Goal: Task Accomplishment & Management: Use online tool/utility

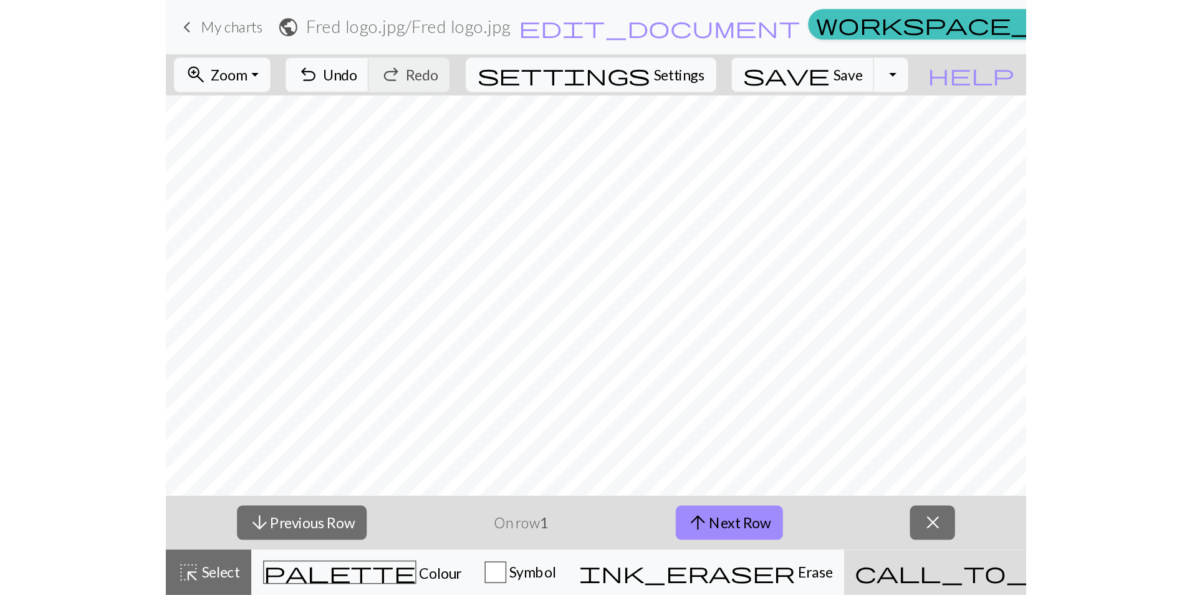
scroll to position [977, 0]
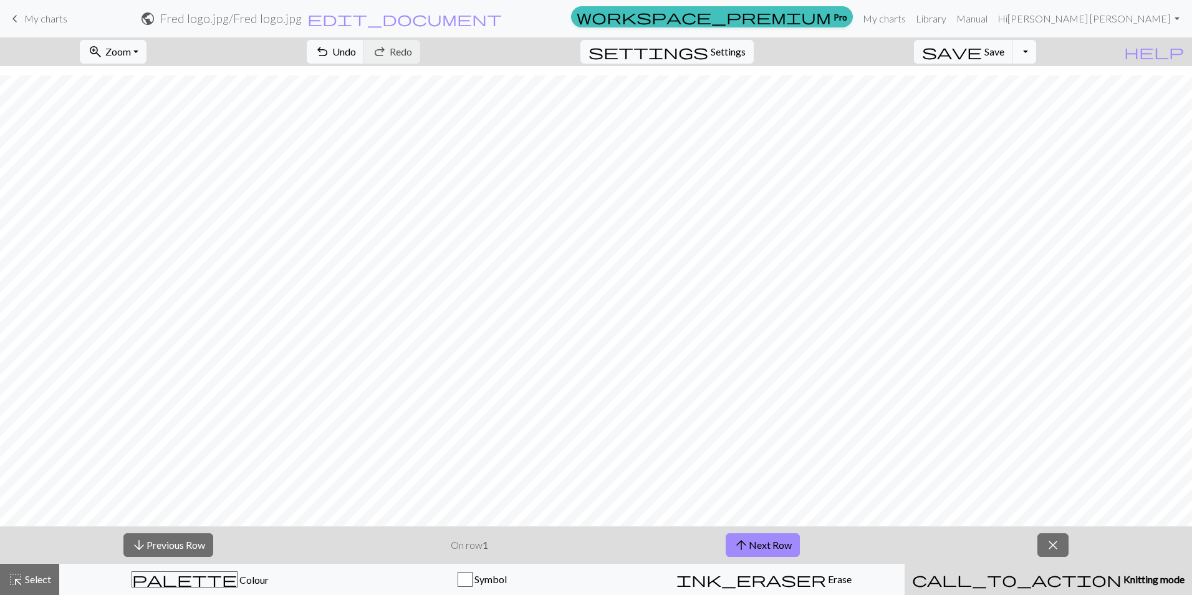
click at [595, 55] on button "Toggle Dropdown" at bounding box center [1024, 52] width 24 height 24
click at [595, 97] on button "save_alt Download" at bounding box center [933, 99] width 206 height 20
click at [595, 47] on button "Toggle Dropdown" at bounding box center [1024, 52] width 24 height 24
click at [595, 70] on button "file_copy Save a copy" at bounding box center [933, 79] width 206 height 20
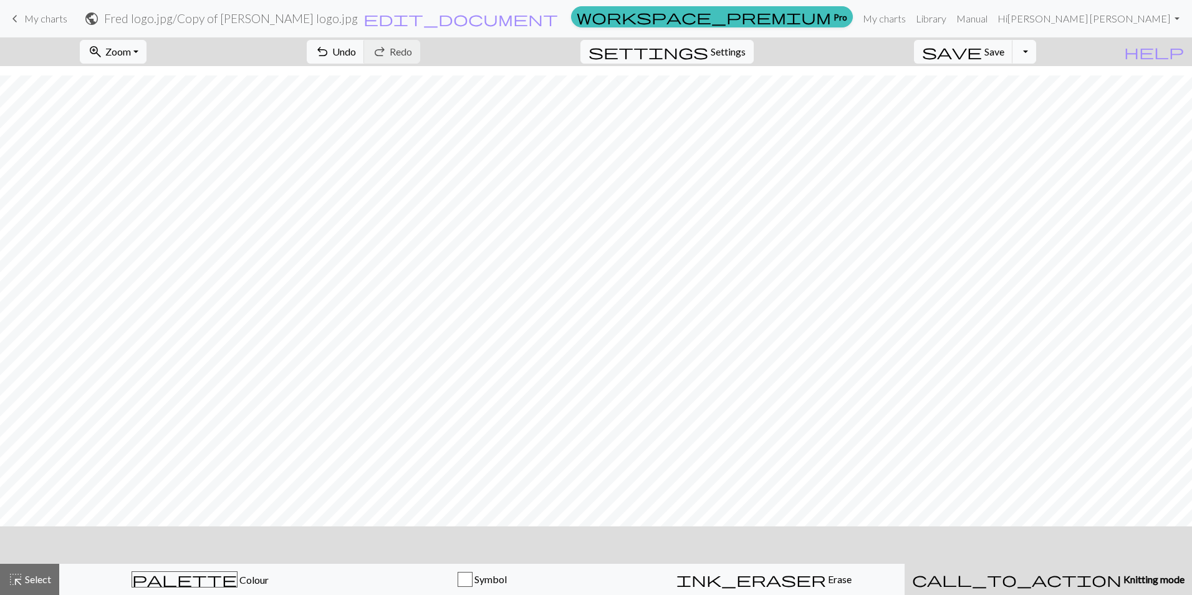
click at [595, 54] on button "Toggle Dropdown" at bounding box center [1024, 52] width 24 height 24
click at [595, 77] on span "file_copy" at bounding box center [907, 78] width 135 height 17
click at [595, 54] on button "Toggle Dropdown" at bounding box center [1024, 52] width 24 height 24
click at [595, 96] on button "save_alt Download" at bounding box center [933, 99] width 206 height 20
click at [595, 42] on button "settings Settings" at bounding box center [666, 52] width 173 height 24
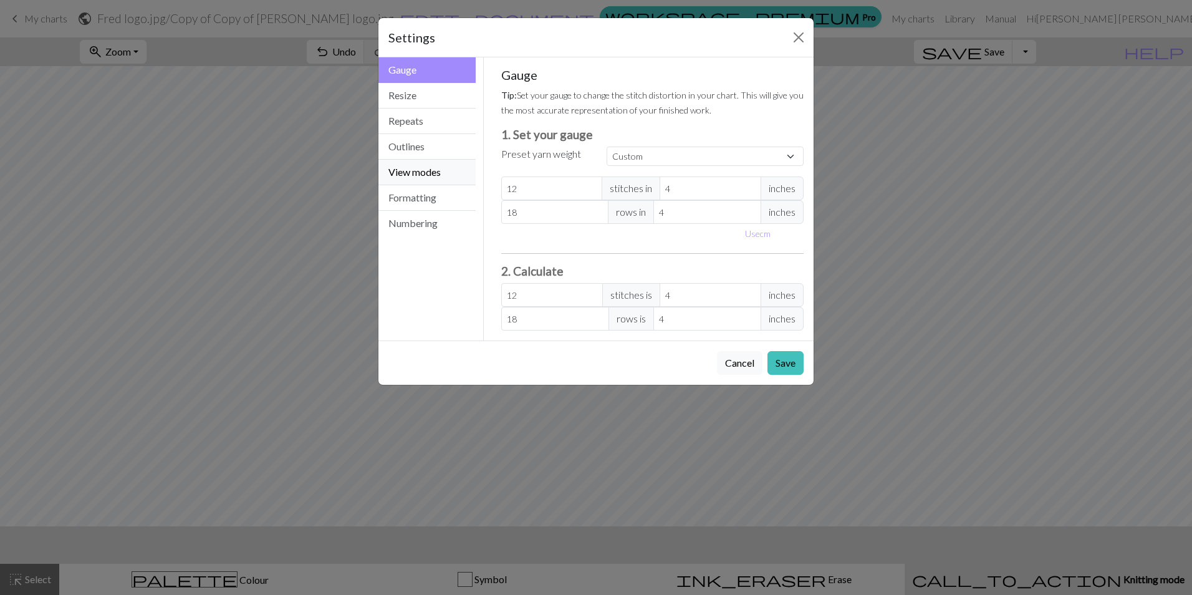
click at [412, 174] on button "View modes" at bounding box center [426, 173] width 97 height 26
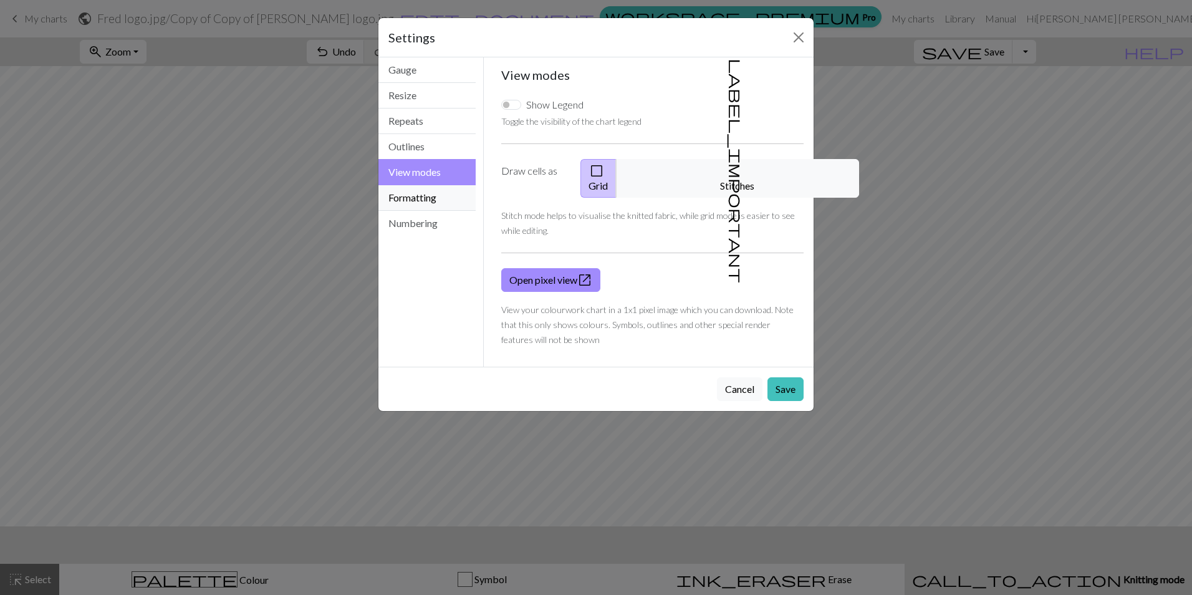
click at [405, 199] on button "Formatting" at bounding box center [426, 198] width 97 height 26
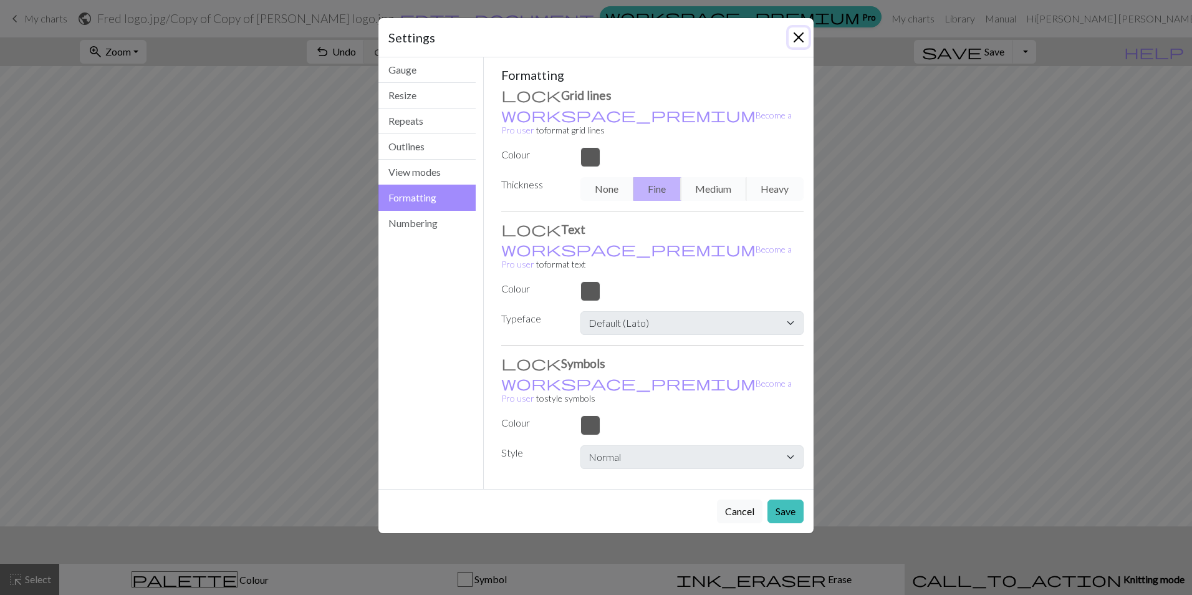
click at [595, 36] on button "Close" at bounding box center [799, 37] width 20 height 20
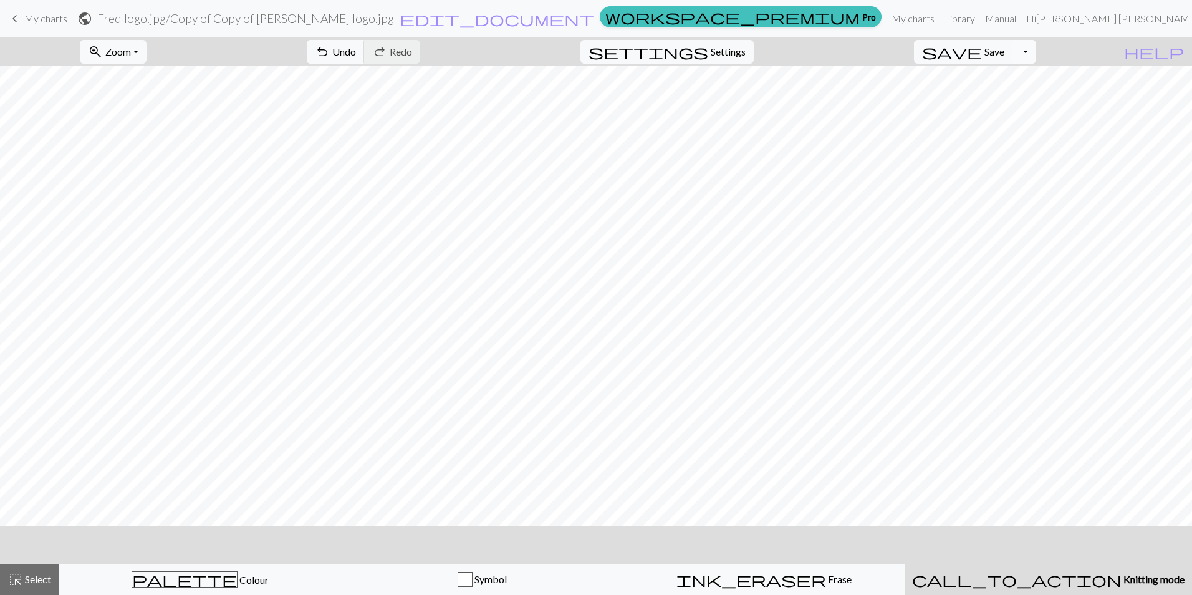
click at [595, 47] on button "Toggle Dropdown" at bounding box center [1024, 52] width 24 height 24
click at [595, 95] on button "save_alt Download" at bounding box center [933, 99] width 206 height 20
click at [595, 19] on link "Hi [PERSON_NAME] [PERSON_NAME]" at bounding box center [1117, 18] width 192 height 25
click at [595, 48] on span "help" at bounding box center [1154, 51] width 60 height 17
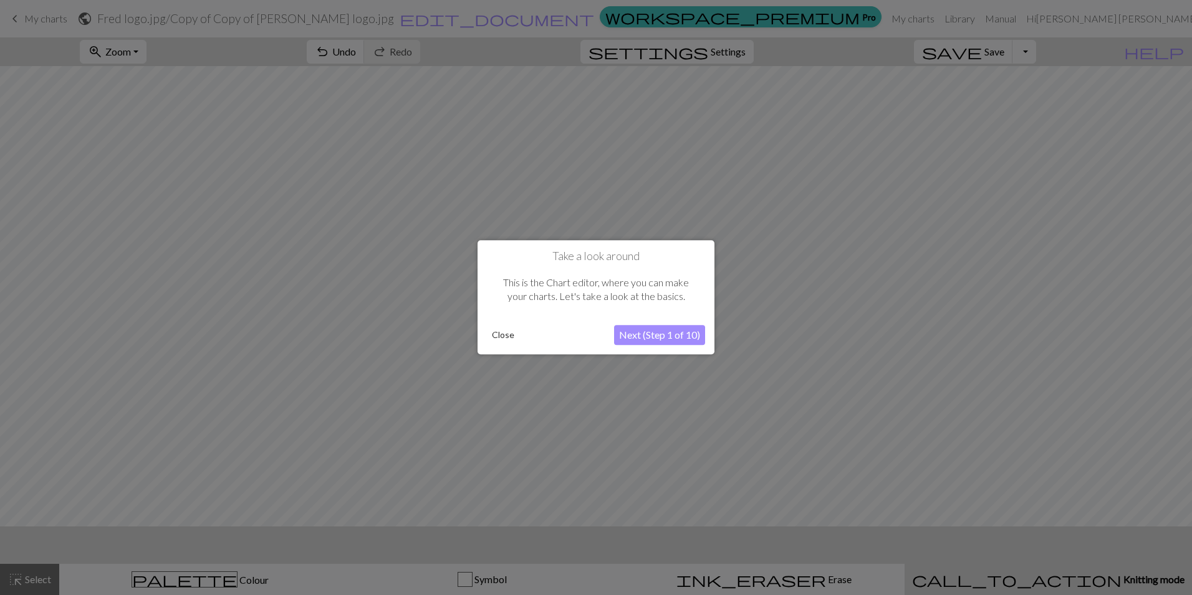
click at [595, 332] on button "Next (Step 1 of 10)" at bounding box center [659, 335] width 91 height 20
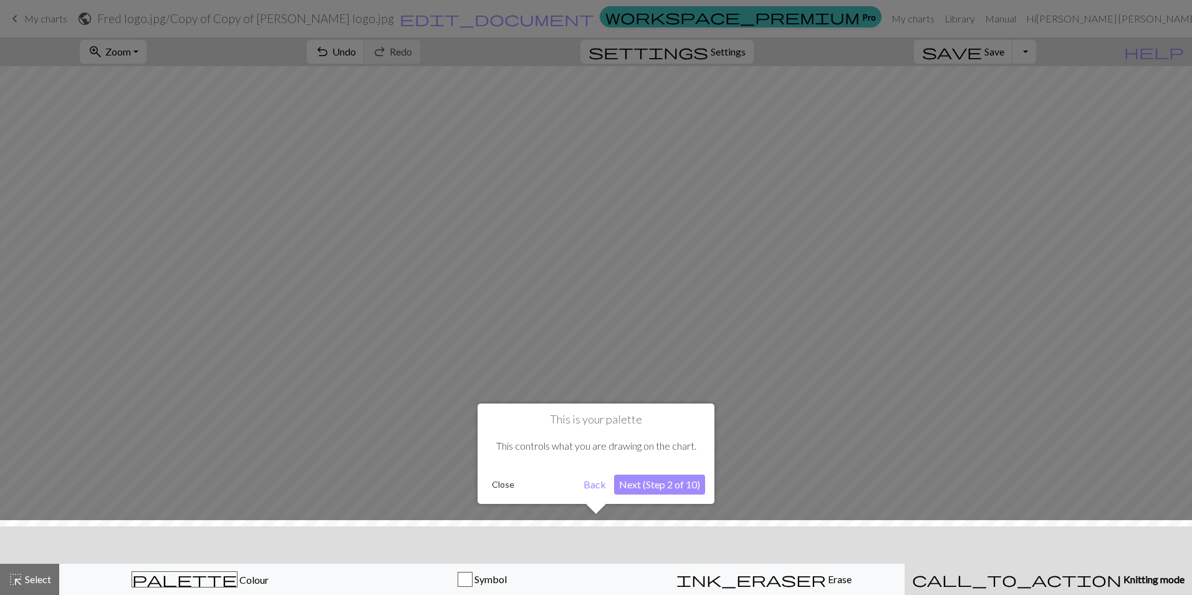
click at [595, 411] on button "Next (Step 2 of 10)" at bounding box center [659, 484] width 91 height 20
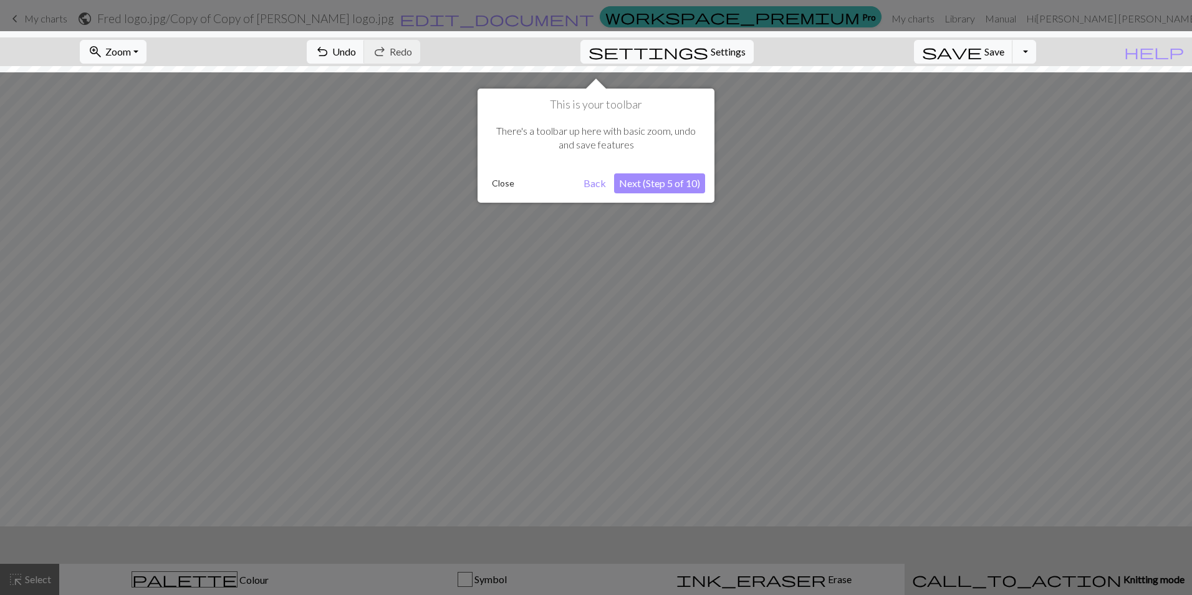
click at [595, 180] on button "Next (Step 5 of 10)" at bounding box center [659, 183] width 91 height 20
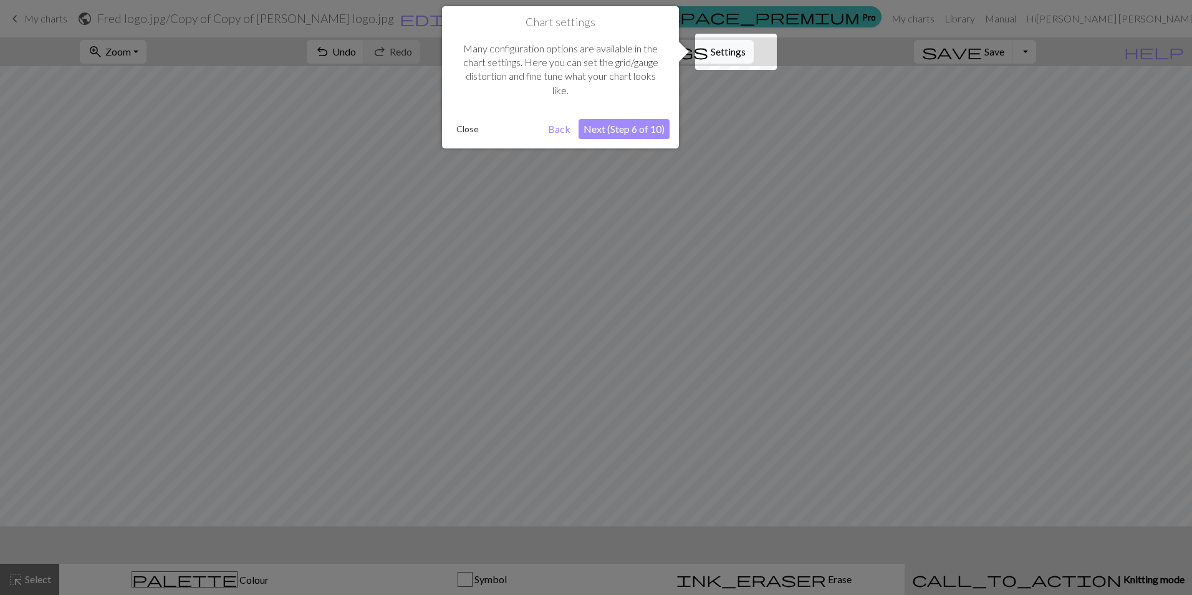
click at [595, 127] on button "Next (Step 6 of 10)" at bounding box center [624, 129] width 91 height 20
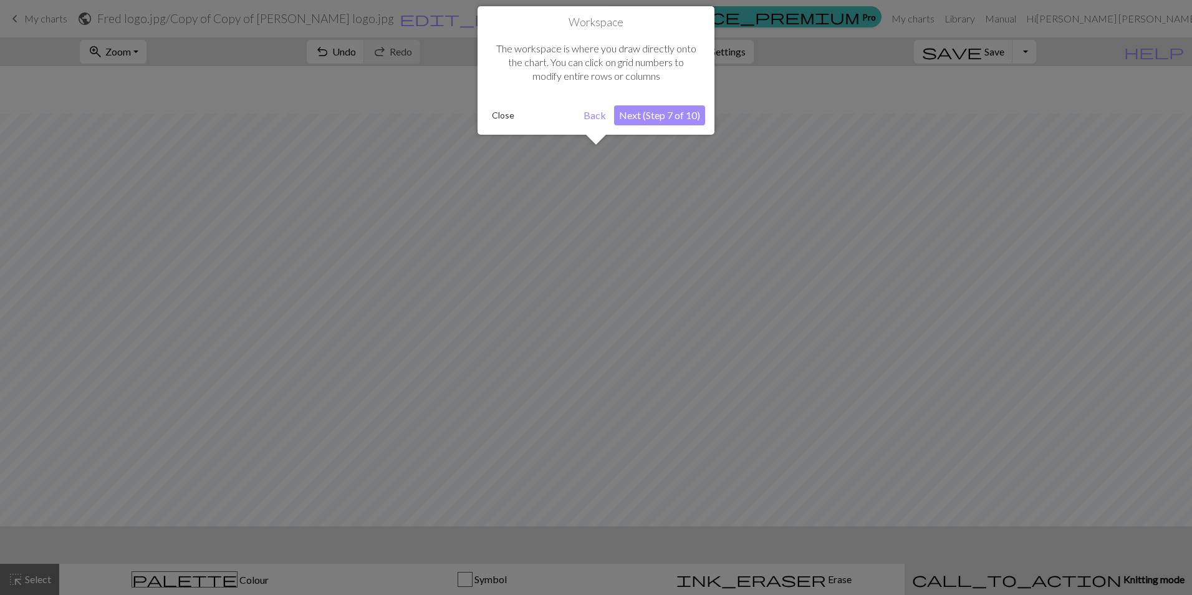
scroll to position [47, 0]
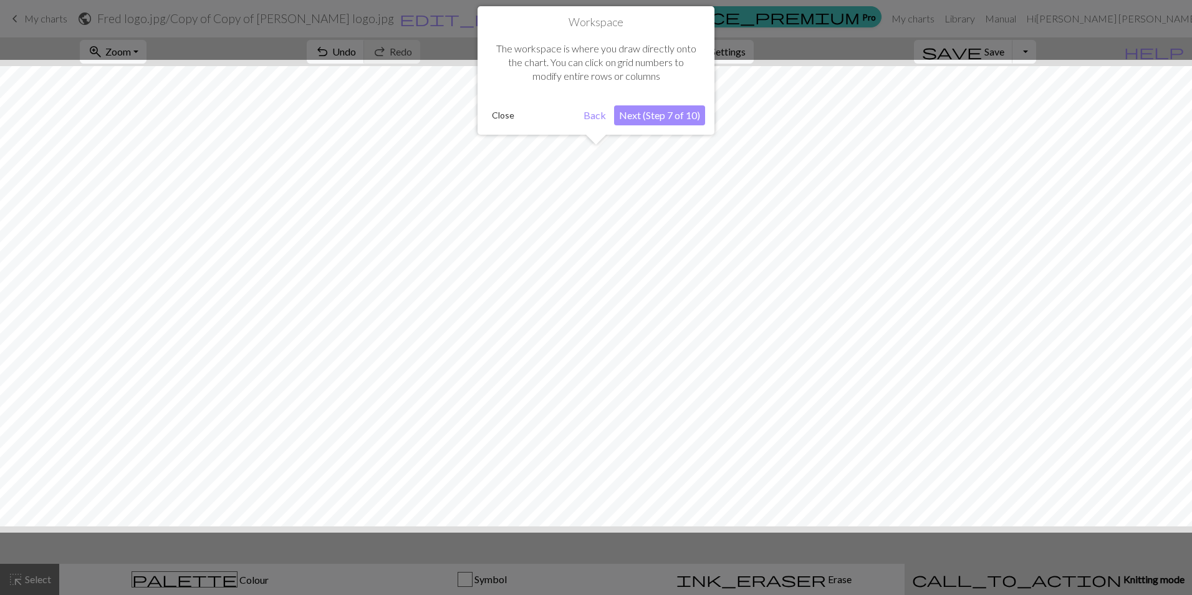
click at [595, 110] on button "Next (Step 7 of 10)" at bounding box center [659, 115] width 91 height 20
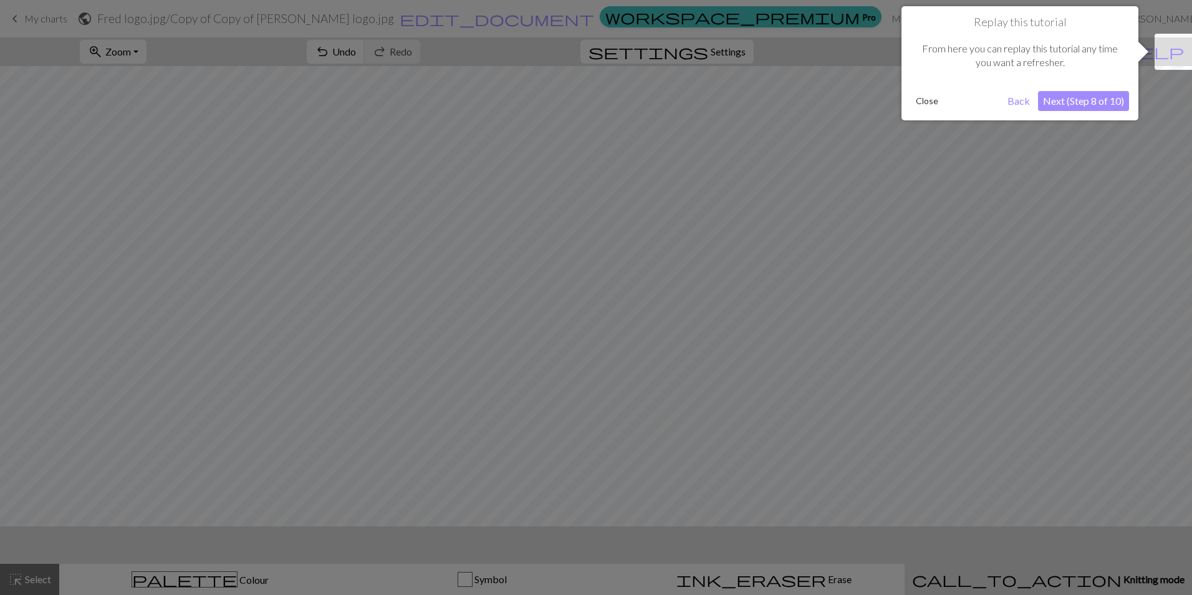
click at [595, 96] on button "Next (Step 8 of 10)" at bounding box center [1083, 101] width 91 height 20
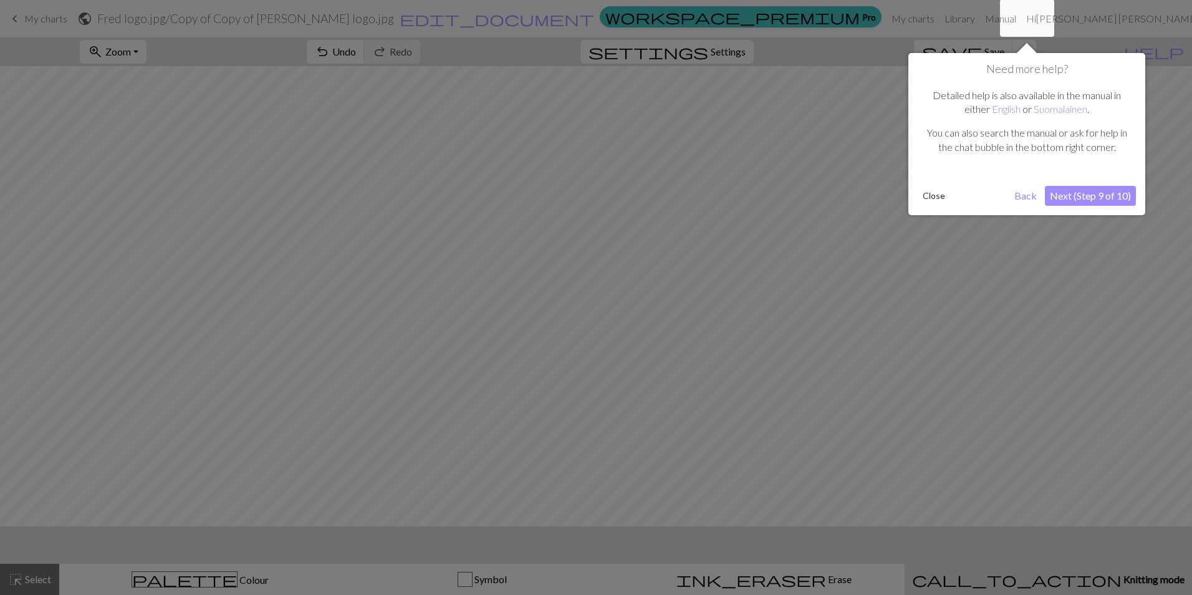
click at [595, 191] on button "Next (Step 9 of 10)" at bounding box center [1090, 196] width 91 height 20
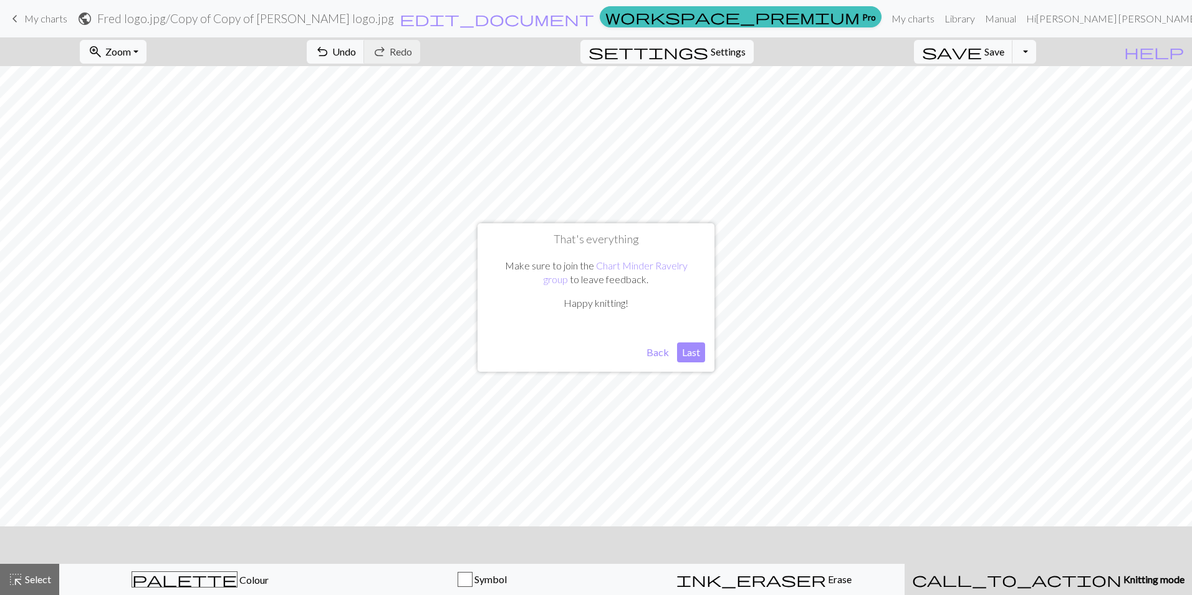
click at [595, 354] on button "Last" at bounding box center [691, 352] width 28 height 20
click at [34, 21] on span "My charts" at bounding box center [45, 18] width 43 height 12
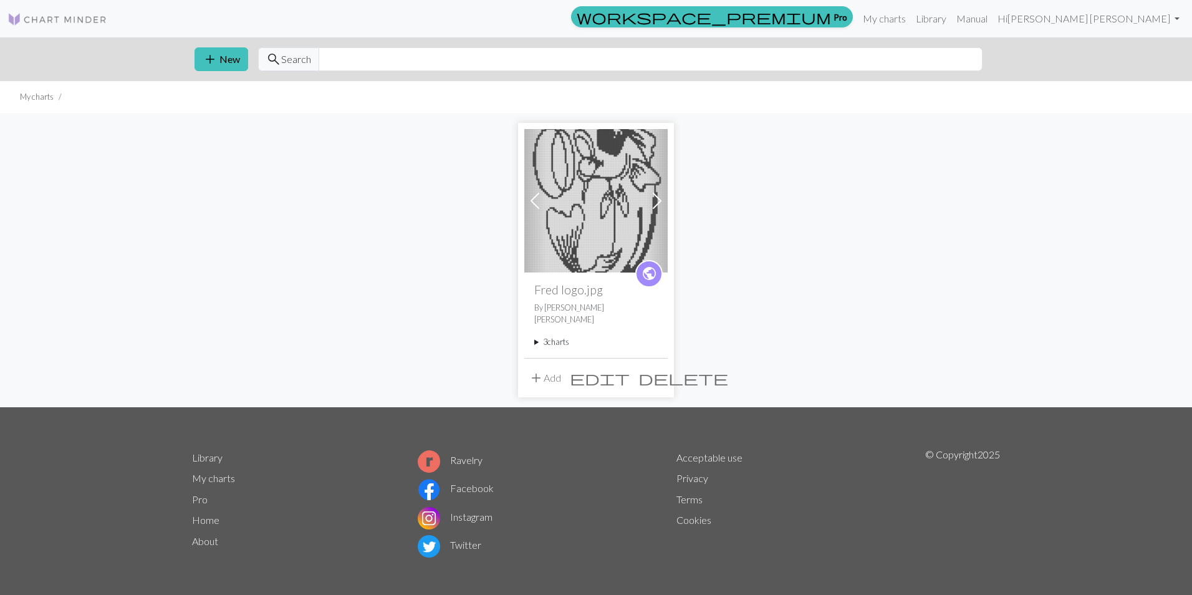
drag, startPoint x: 622, startPoint y: 221, endPoint x: 448, endPoint y: 233, distance: 173.7
click at [448, 233] on div "Previous Next public [PERSON_NAME] logo.jpg By [PERSON_NAME] [PERSON_NAME] 3 ch…" at bounding box center [596, 260] width 823 height 294
drag, startPoint x: 617, startPoint y: 221, endPoint x: 593, endPoint y: 228, distance: 25.3
click at [593, 228] on img at bounding box center [595, 200] width 143 height 143
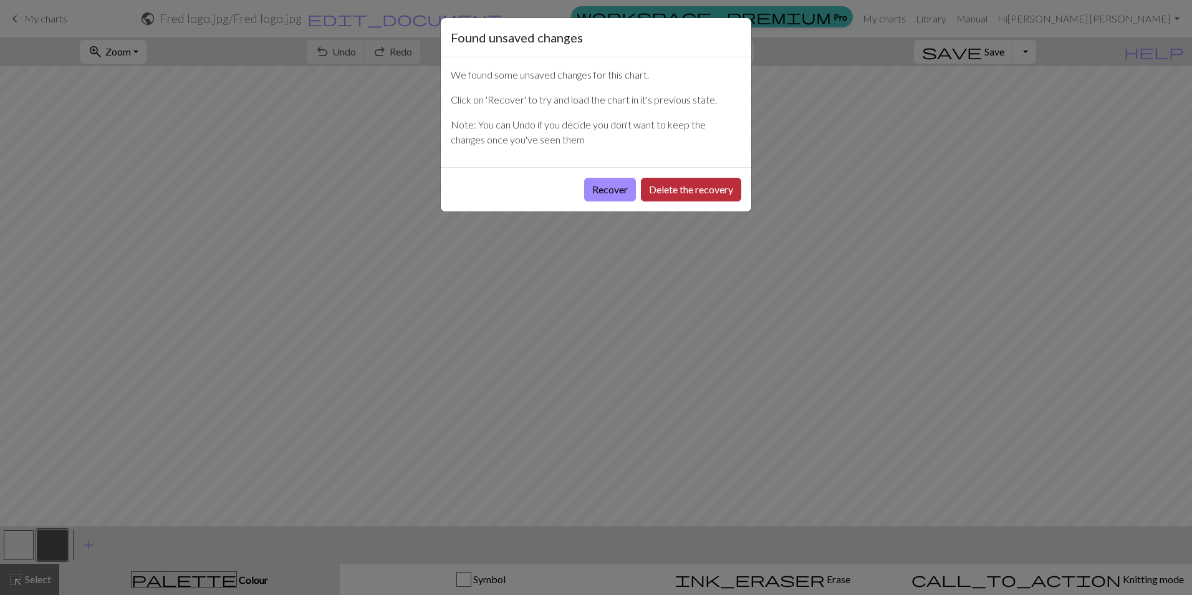
click at [595, 185] on button "Delete the recovery" at bounding box center [691, 190] width 100 height 24
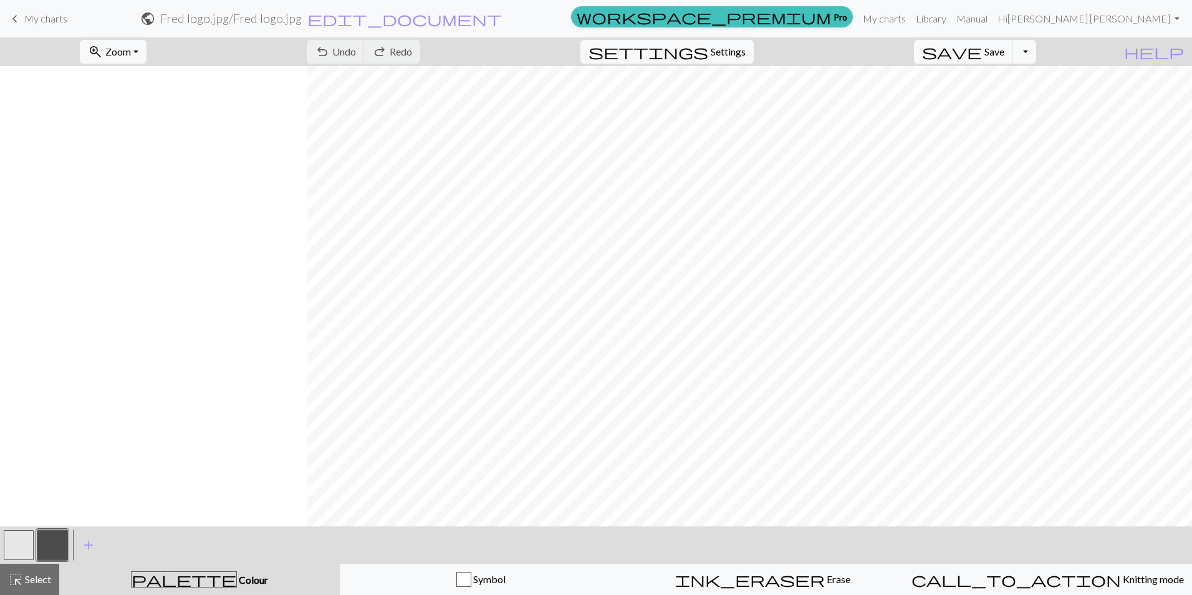
scroll to position [0, 307]
click at [502, 20] on span "edit_document" at bounding box center [404, 18] width 195 height 17
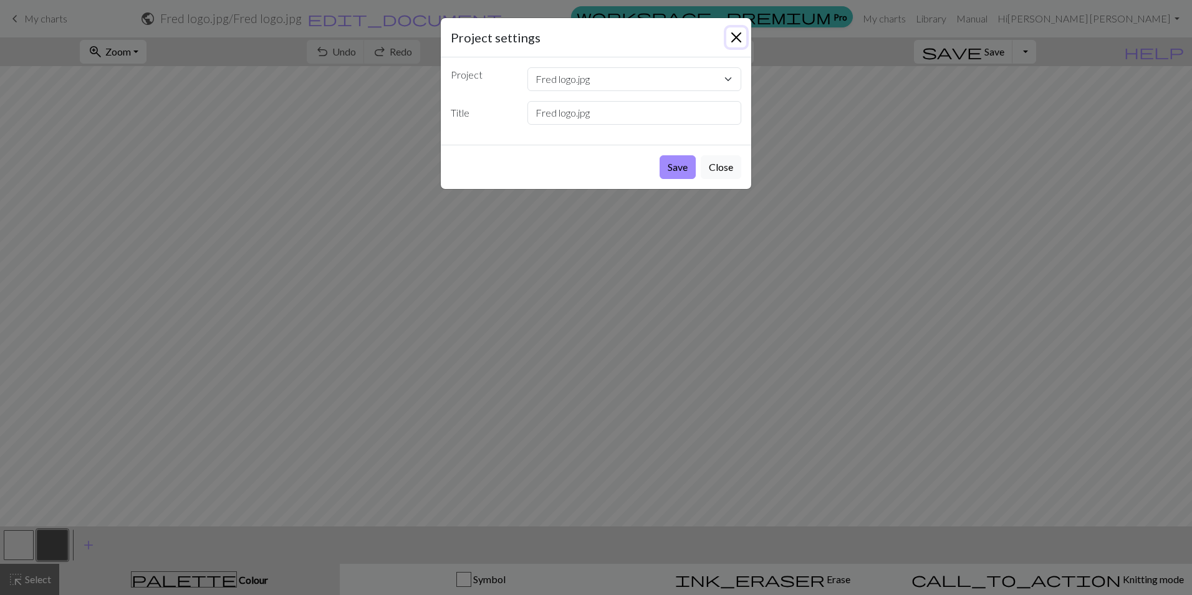
click at [595, 41] on button "Close" at bounding box center [736, 37] width 20 height 20
